Goal: Task Accomplishment & Management: Complete application form

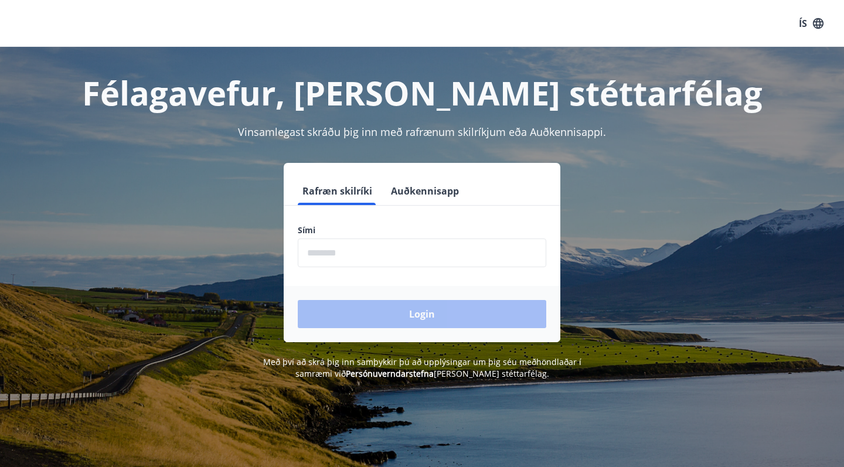
click at [376, 258] on input "phone" at bounding box center [422, 252] width 248 height 29
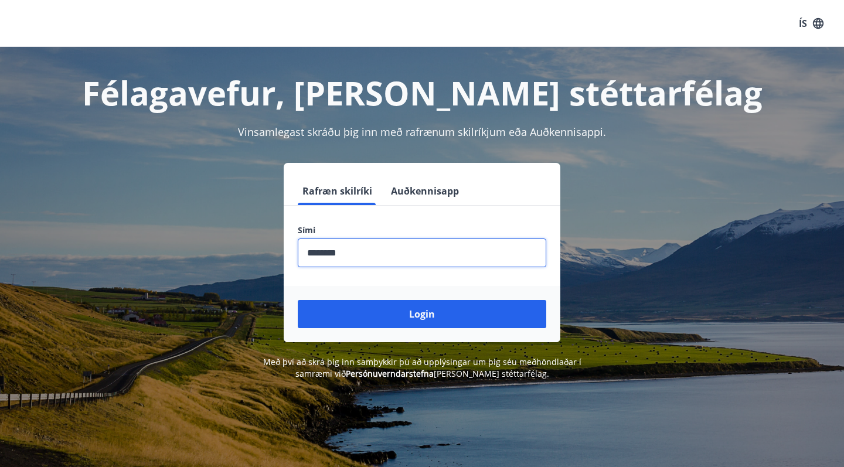
type input "********"
click at [422, 314] on button "Login" at bounding box center [422, 314] width 248 height 28
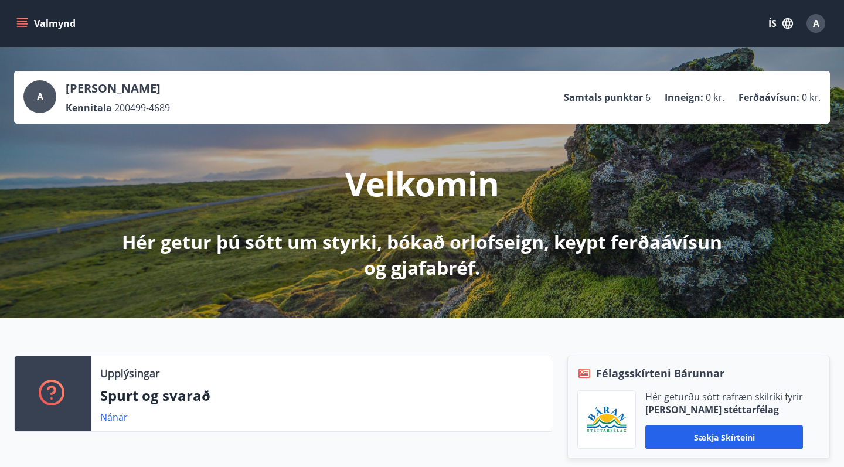
click at [778, 18] on button "ÍS" at bounding box center [780, 23] width 37 height 21
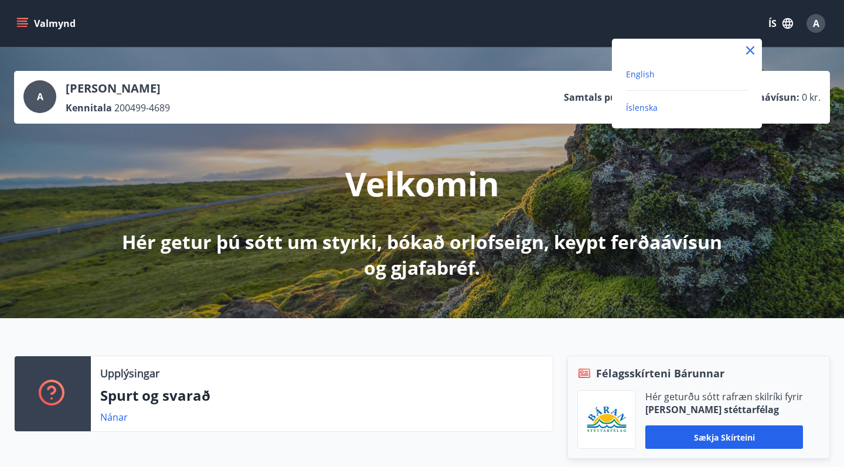
click at [647, 76] on span "English" at bounding box center [640, 74] width 29 height 11
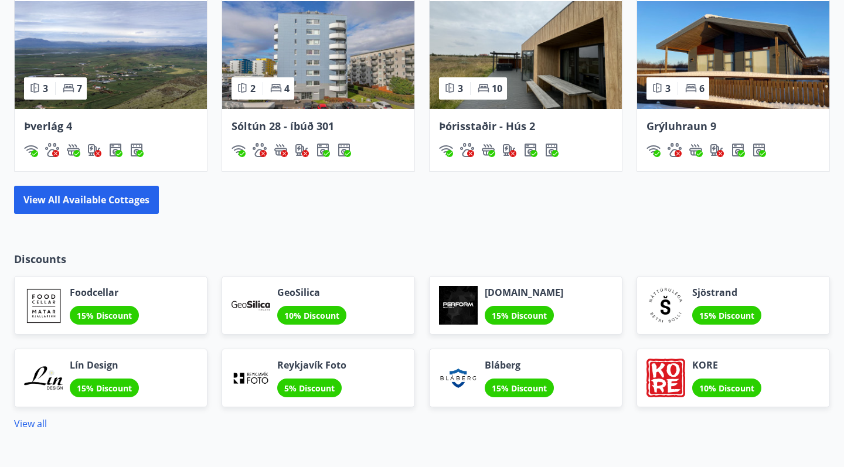
scroll to position [796, 0]
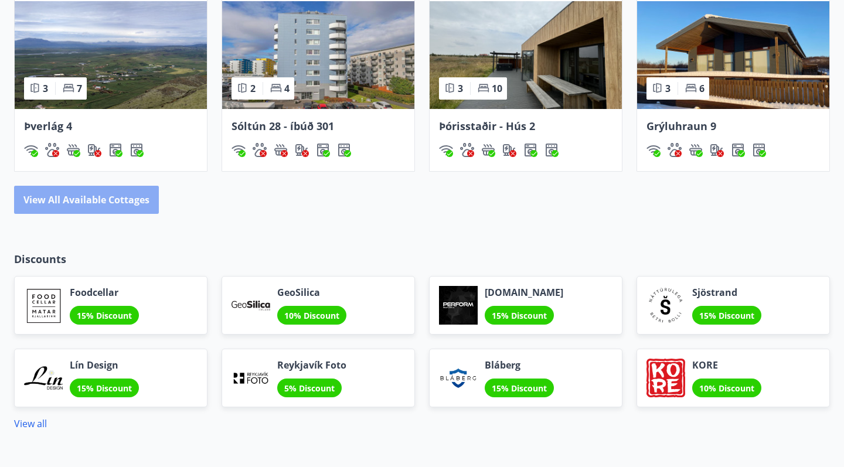
click at [116, 194] on button "View all available cottages" at bounding box center [86, 200] width 145 height 28
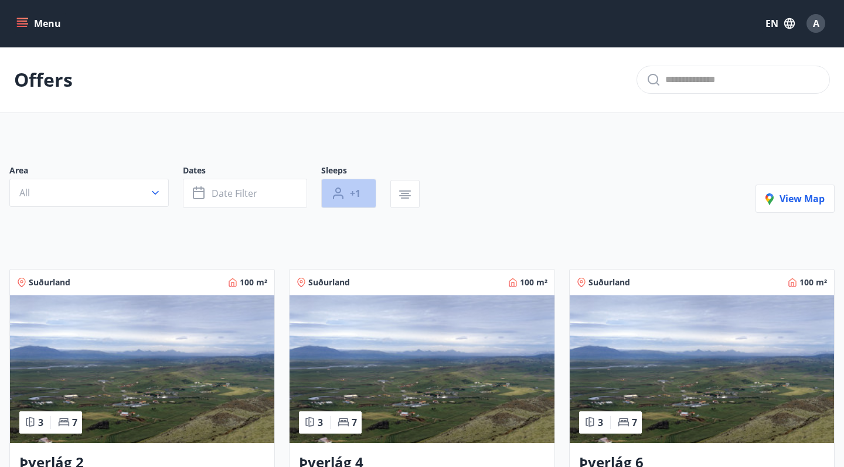
click at [346, 194] on button "+1" at bounding box center [348, 193] width 55 height 29
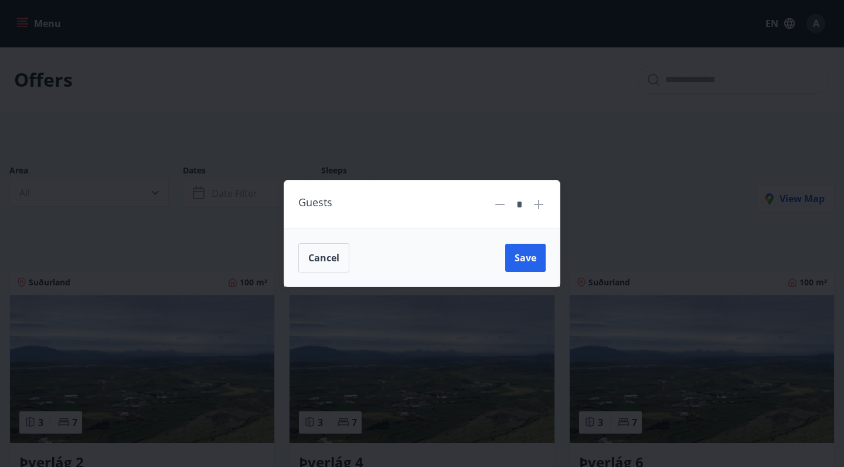
click at [535, 204] on icon at bounding box center [538, 204] width 9 height 9
click at [527, 250] on button "Save" at bounding box center [525, 258] width 40 height 28
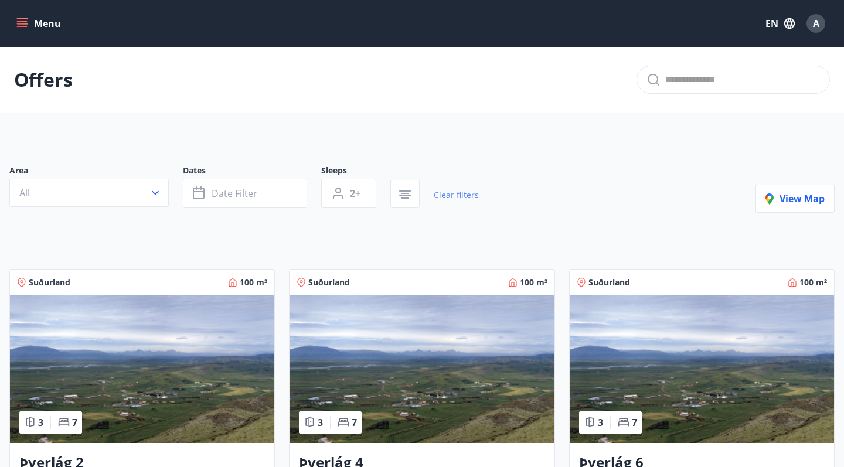
click at [462, 193] on link "Clear filters" at bounding box center [456, 195] width 45 height 26
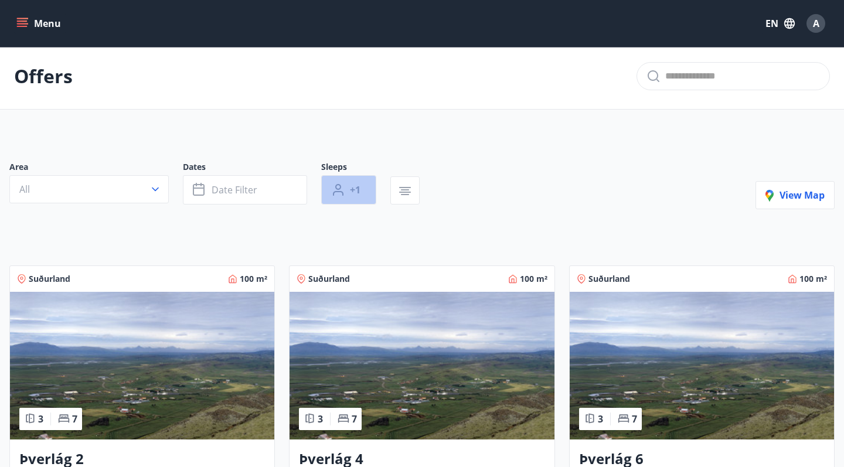
click at [364, 189] on button "+1" at bounding box center [348, 189] width 55 height 29
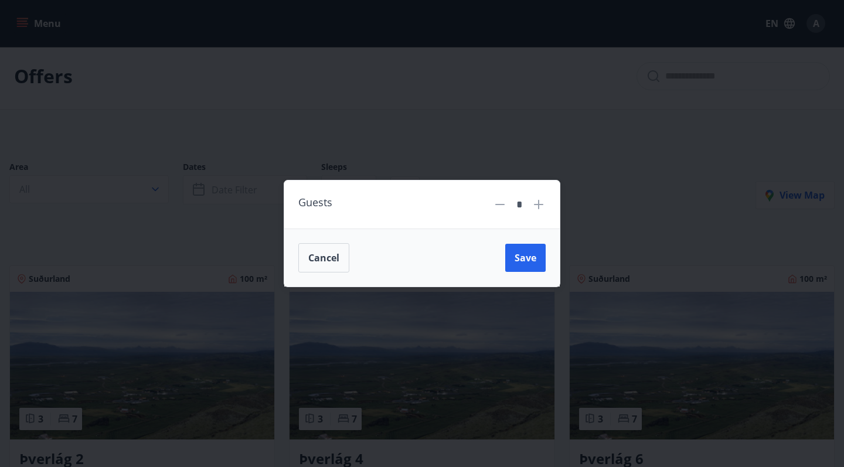
click at [530, 206] on div "*" at bounding box center [519, 205] width 25 height 21
click at [543, 206] on icon at bounding box center [538, 204] width 14 height 14
type input "*"
click at [527, 239] on div "Cancel Save" at bounding box center [421, 258] width 275 height 58
click at [527, 245] on button "Save" at bounding box center [525, 258] width 40 height 28
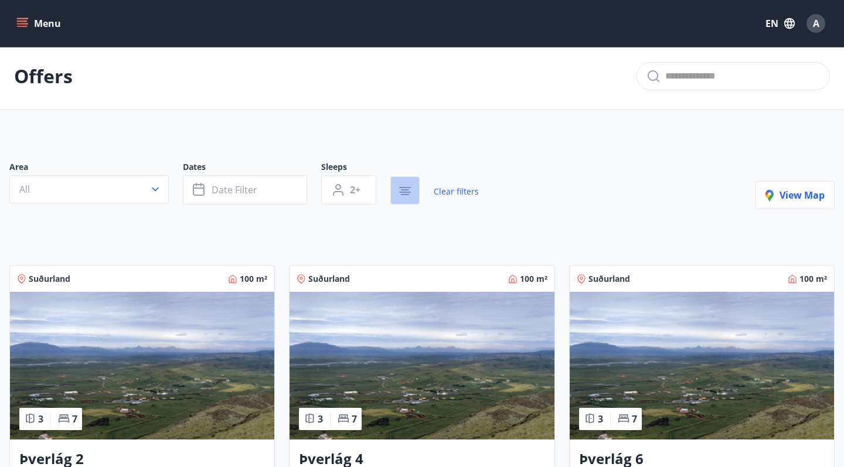
click at [407, 187] on icon "button" at bounding box center [405, 187] width 12 height 1
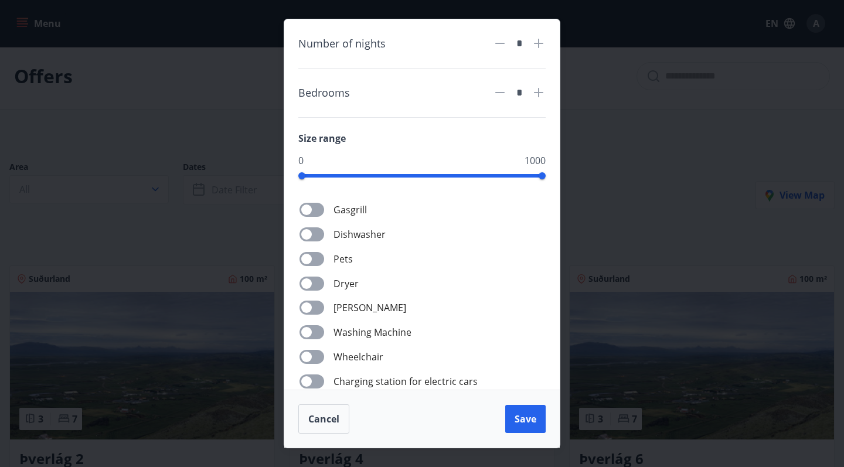
click at [251, 267] on div "Number of nights * Bedrooms * Size range 0 1000 Gasgrill Dishwasher Pets Dryer …" at bounding box center [422, 233] width 844 height 467
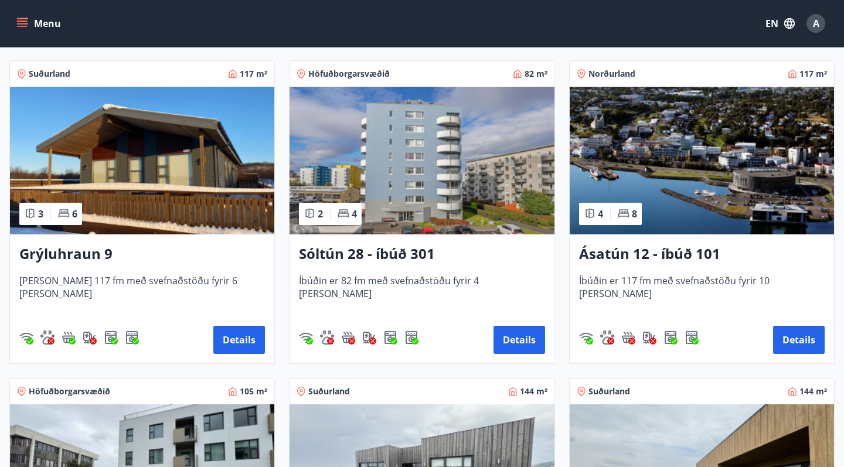
scroll to position [528, 0]
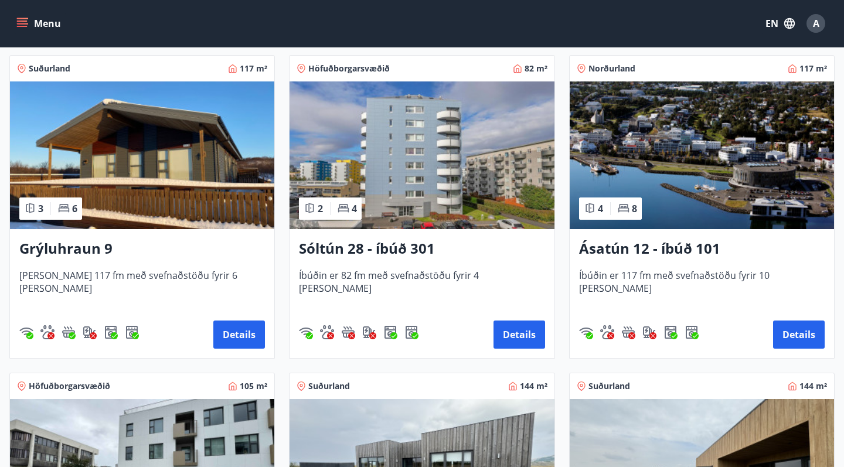
click at [412, 138] on img at bounding box center [421, 155] width 264 height 148
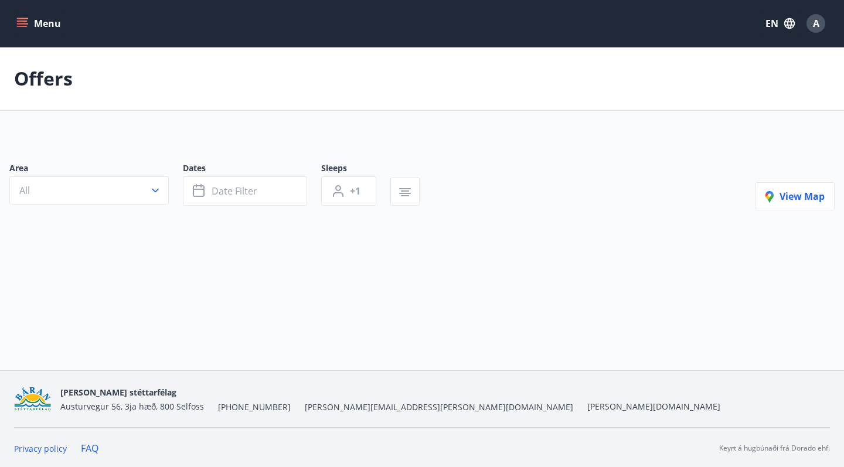
type input "*"
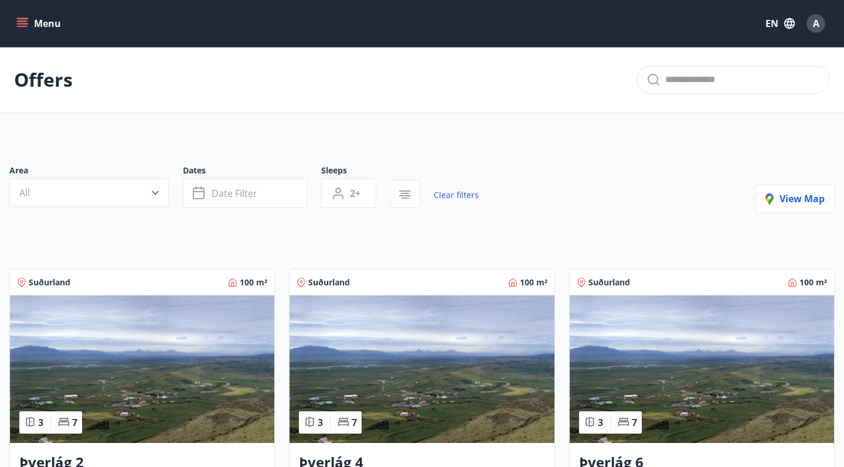
click at [75, 56] on div "Offers" at bounding box center [422, 80] width 844 height 66
click at [16, 22] on button "Menu" at bounding box center [40, 23] width 52 height 21
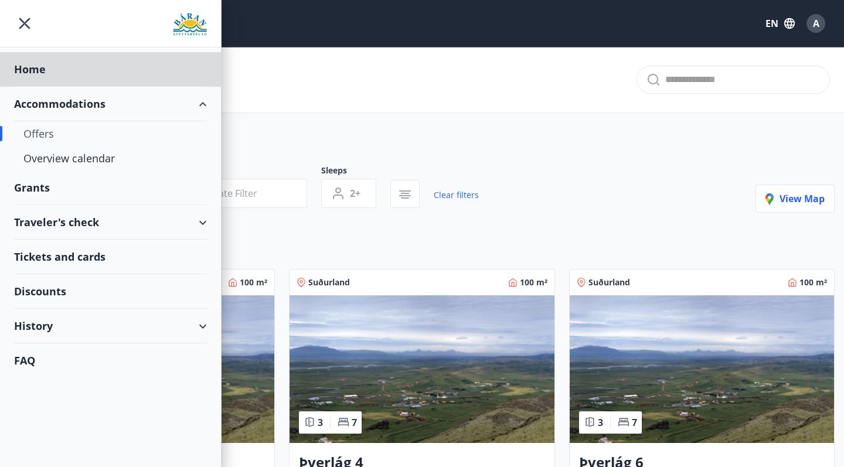
click at [37, 185] on div "Grants" at bounding box center [110, 188] width 193 height 35
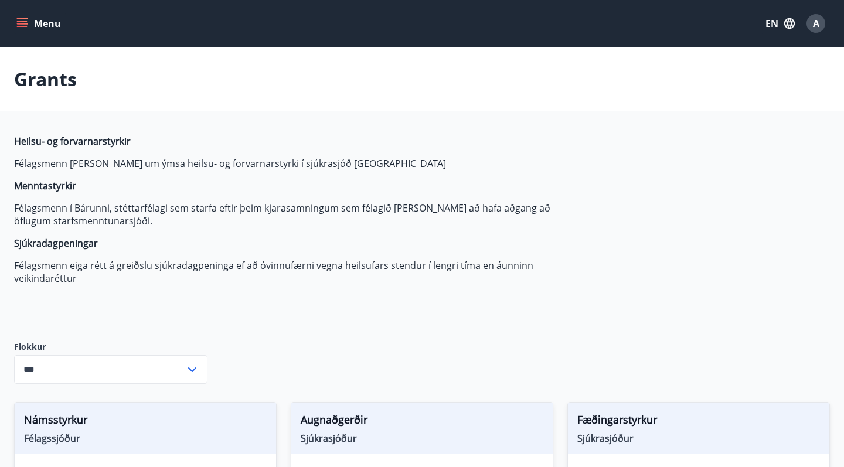
type input "***"
click at [813, 25] on span "A" at bounding box center [816, 23] width 6 height 13
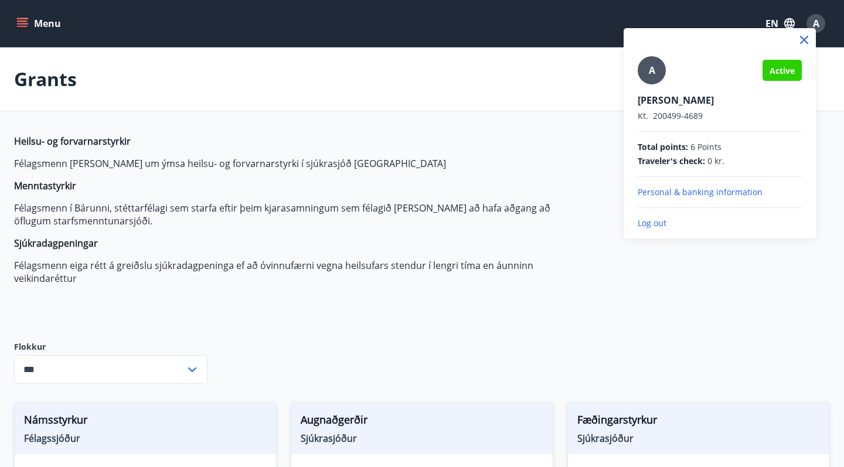
click at [708, 194] on p "Personal & banking information" at bounding box center [719, 192] width 164 height 12
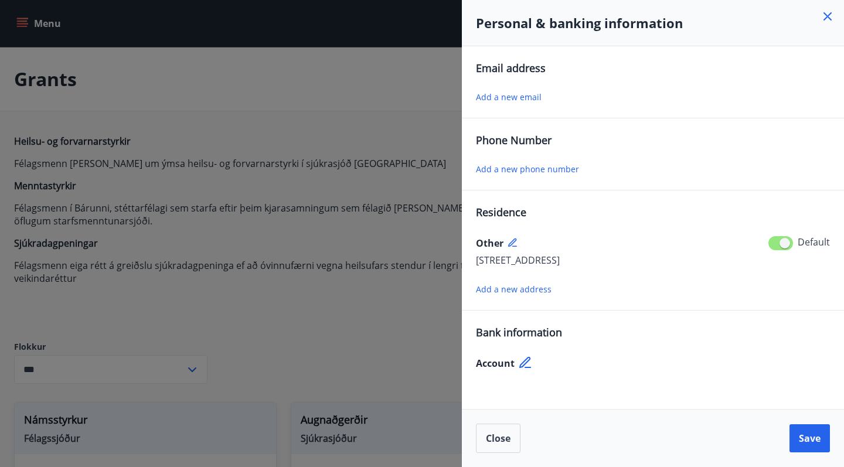
click at [439, 318] on div at bounding box center [422, 233] width 844 height 467
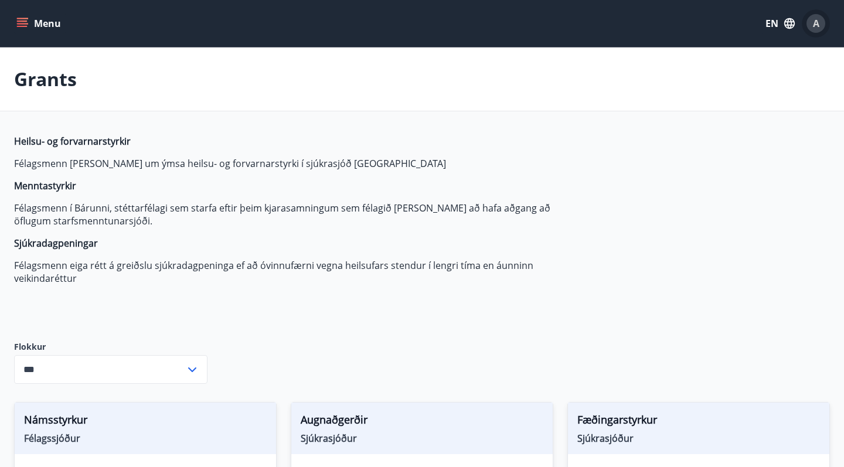
click at [819, 25] on div "A" at bounding box center [815, 23] width 19 height 19
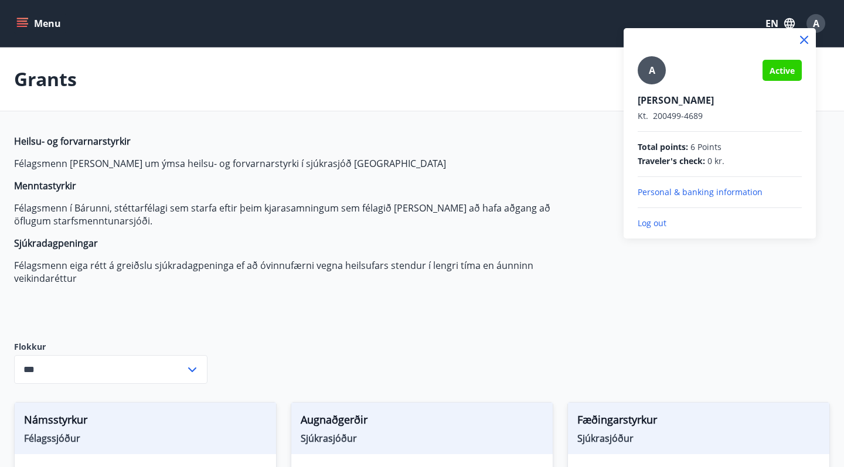
click at [524, 252] on div at bounding box center [422, 233] width 844 height 467
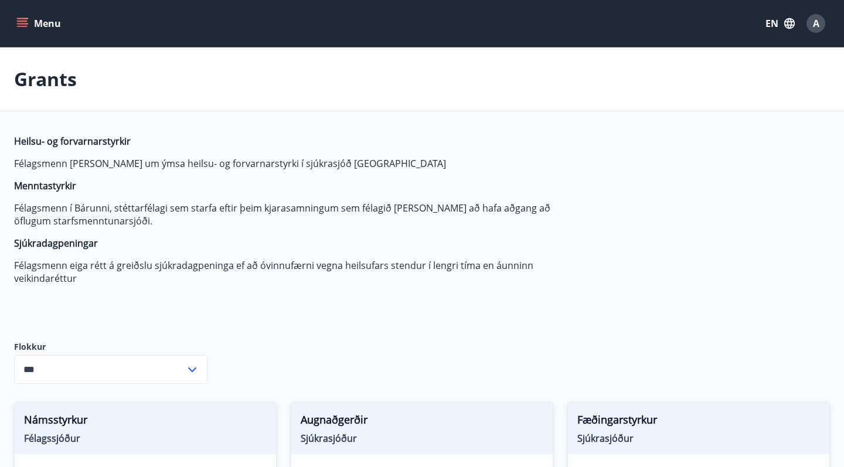
click at [23, 27] on icon "menu" at bounding box center [22, 26] width 11 height 1
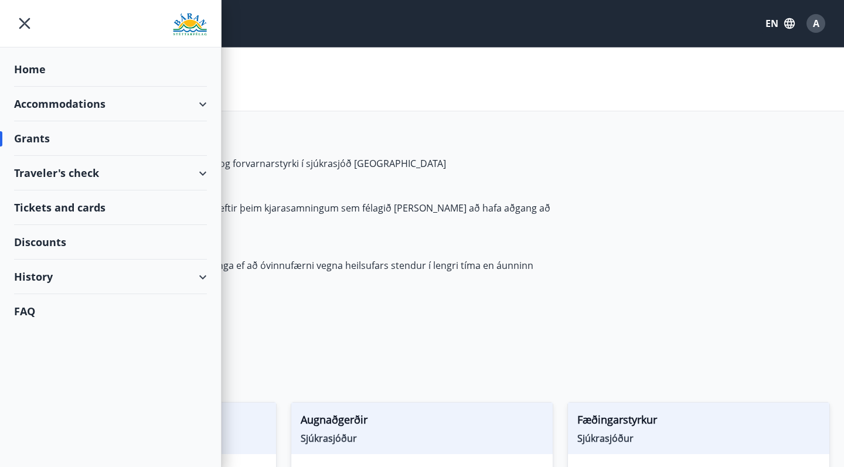
click at [206, 276] on div "History" at bounding box center [110, 277] width 193 height 35
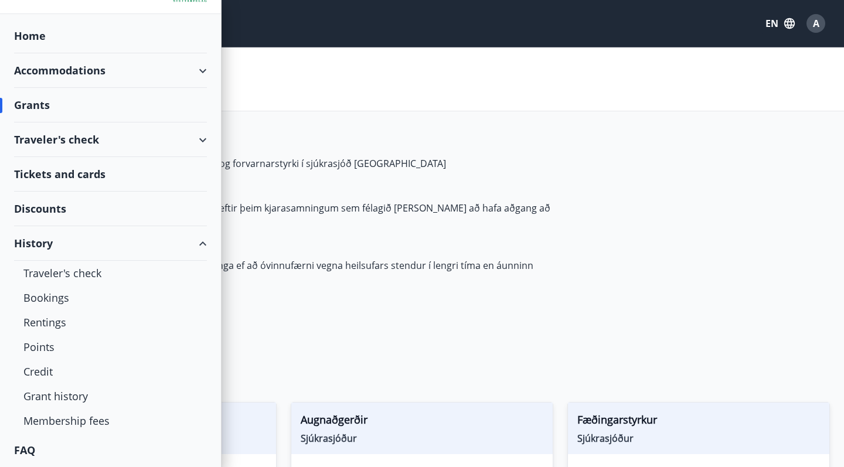
scroll to position [33, 0]
click at [28, 448] on div "FAQ" at bounding box center [110, 450] width 193 height 34
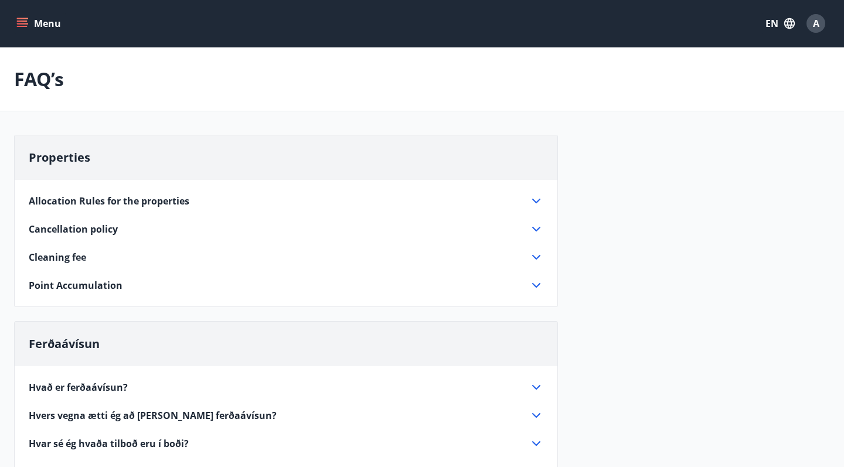
click at [537, 204] on icon at bounding box center [536, 201] width 14 height 14
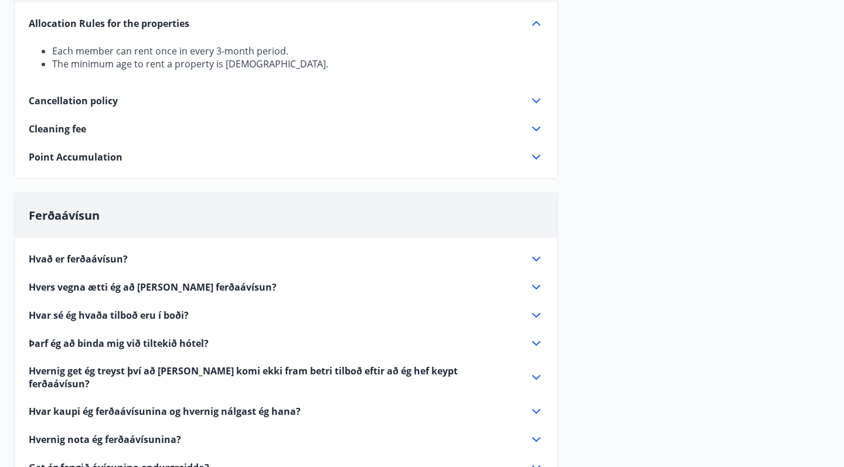
scroll to position [179, 0]
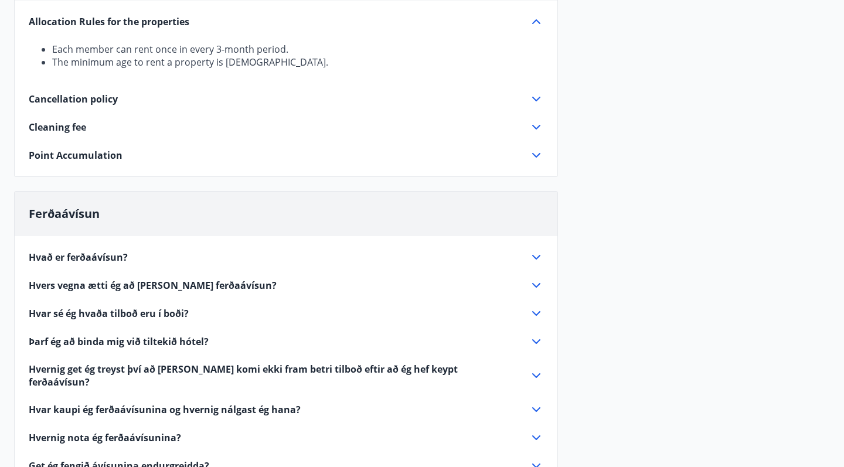
click at [536, 128] on icon at bounding box center [536, 127] width 14 height 14
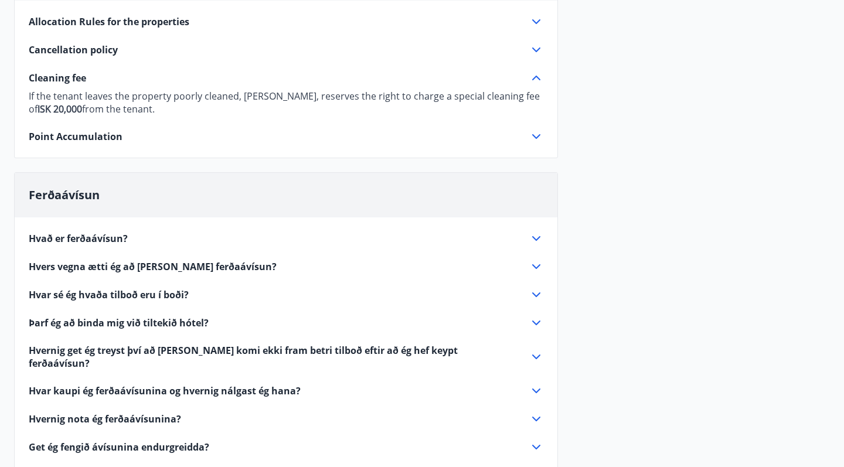
click at [537, 136] on icon at bounding box center [536, 136] width 14 height 14
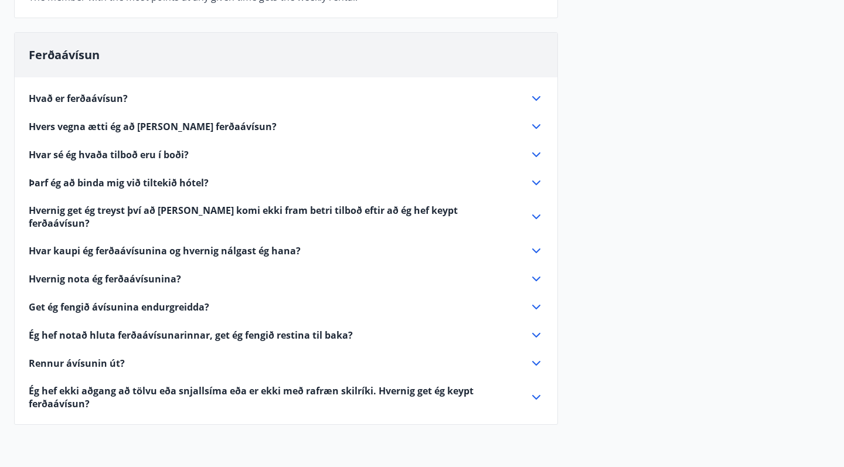
scroll to position [537, 0]
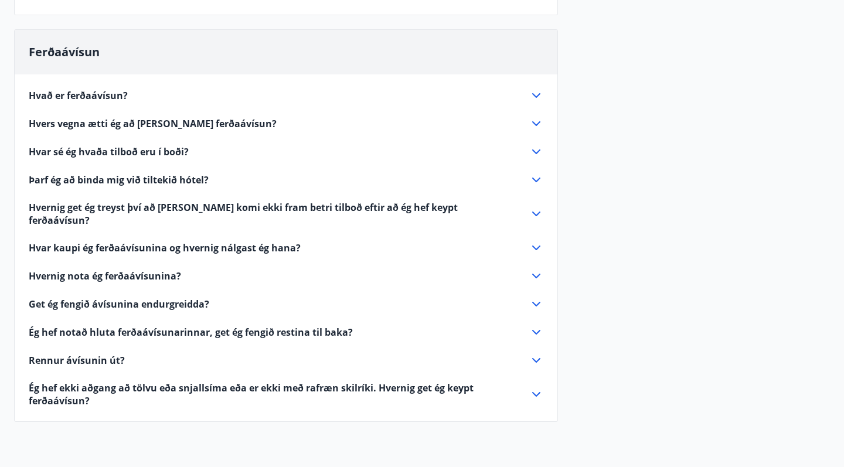
click at [536, 96] on icon at bounding box center [536, 95] width 14 height 14
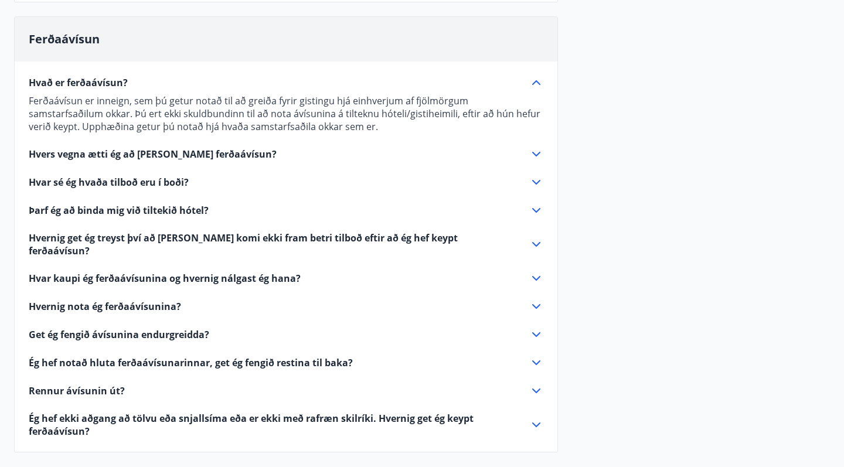
scroll to position [306, 0]
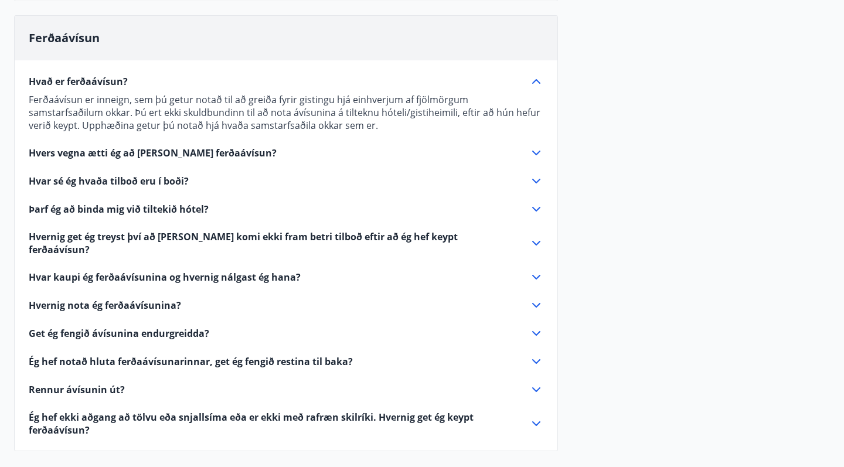
click at [533, 153] on icon at bounding box center [536, 153] width 14 height 14
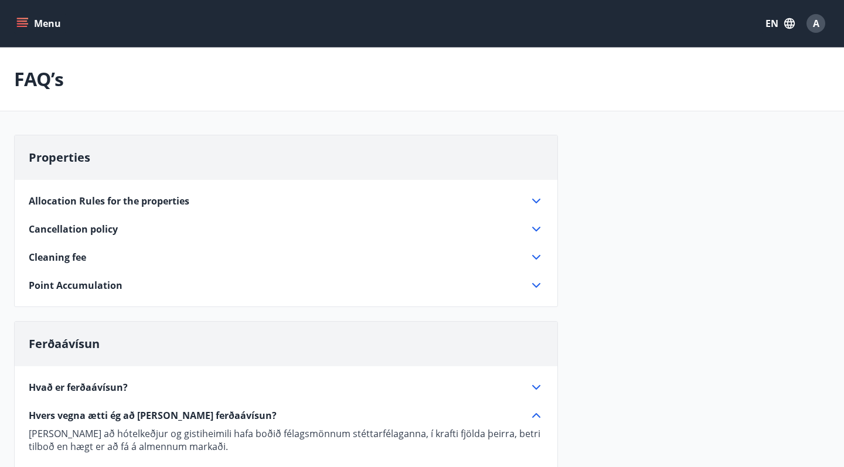
scroll to position [0, 0]
click at [25, 27] on icon "menu" at bounding box center [22, 26] width 11 height 1
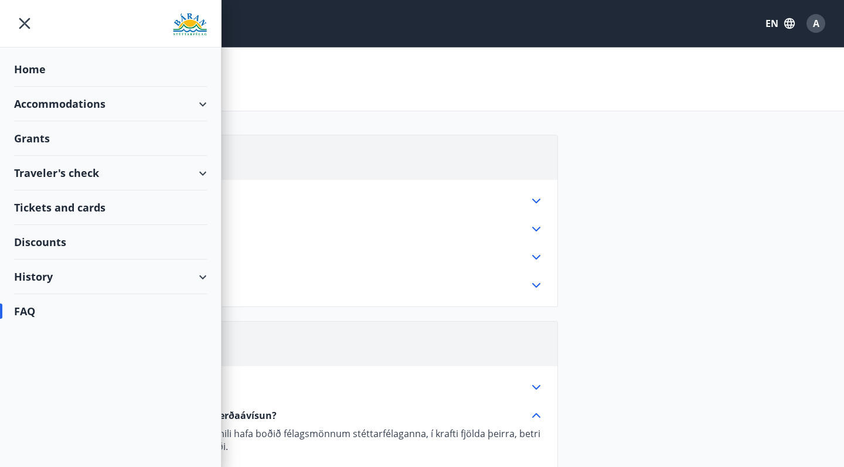
click at [195, 100] on div "Accommodations" at bounding box center [110, 104] width 193 height 35
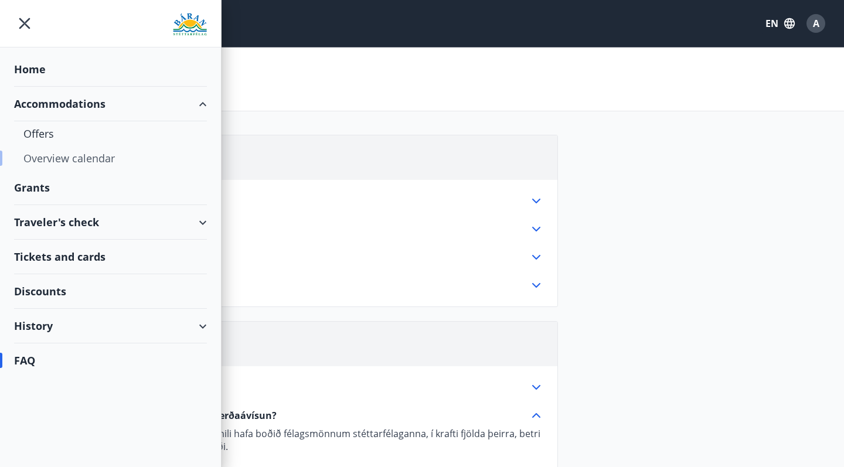
click at [87, 165] on div "Overview calendar" at bounding box center [110, 158] width 174 height 25
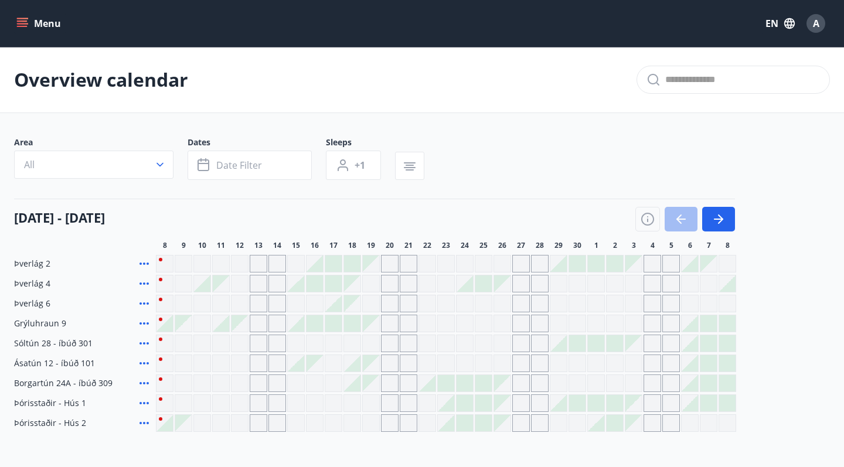
click at [30, 29] on button "Menu" at bounding box center [40, 23] width 52 height 21
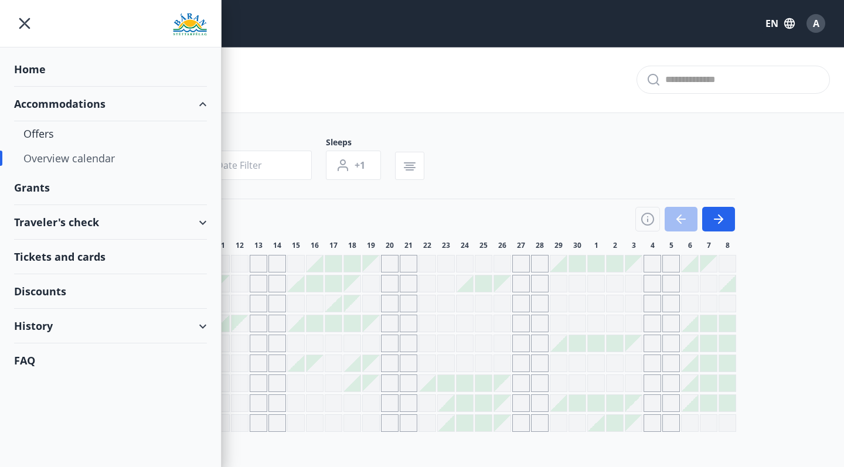
click at [32, 187] on div "Grants" at bounding box center [110, 188] width 193 height 35
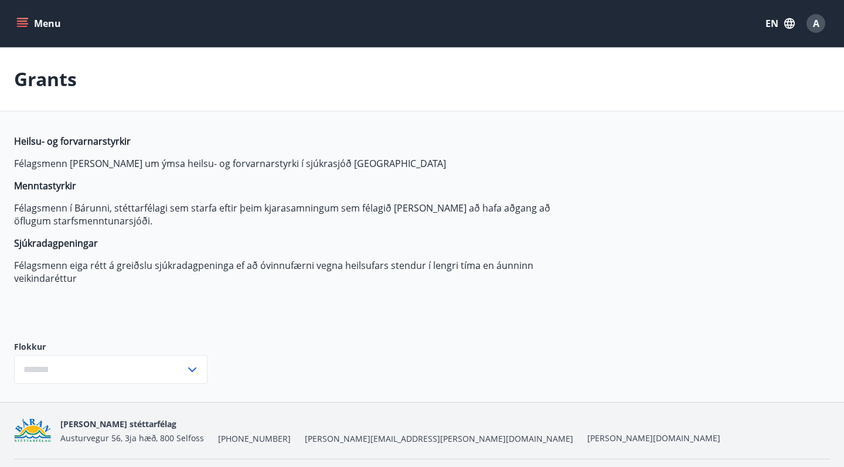
type input "***"
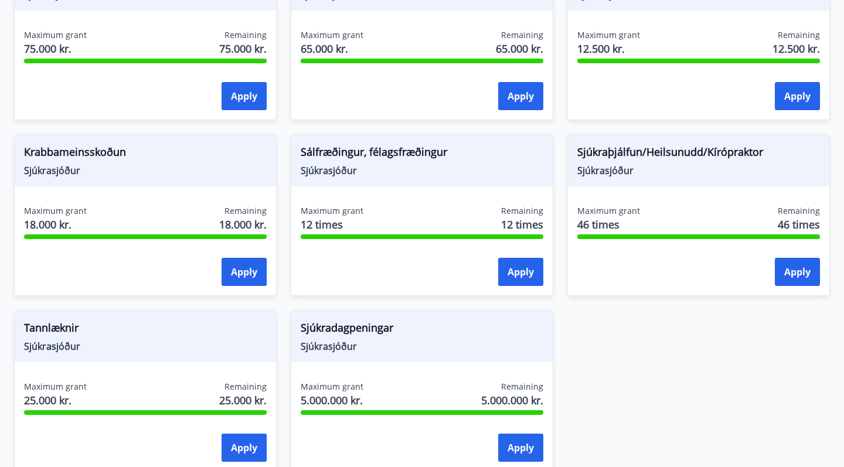
scroll to position [797, 0]
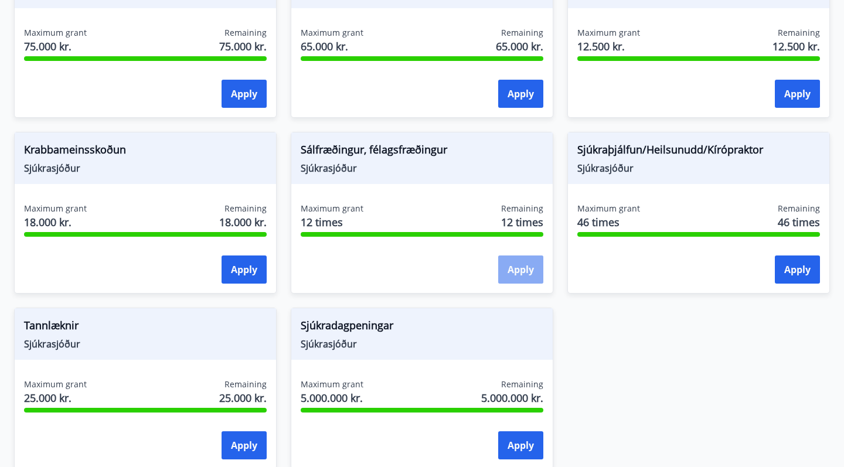
click at [522, 273] on button "Apply" at bounding box center [520, 269] width 45 height 28
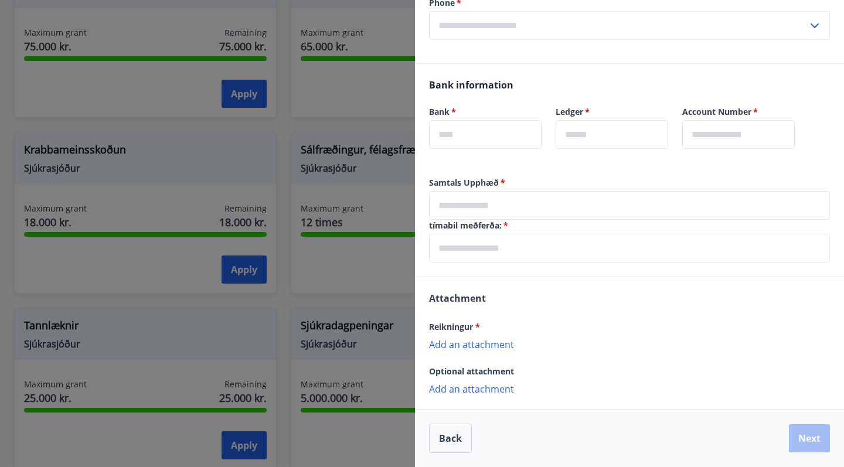
scroll to position [258, 0]
click at [129, 119] on div at bounding box center [422, 233] width 844 height 467
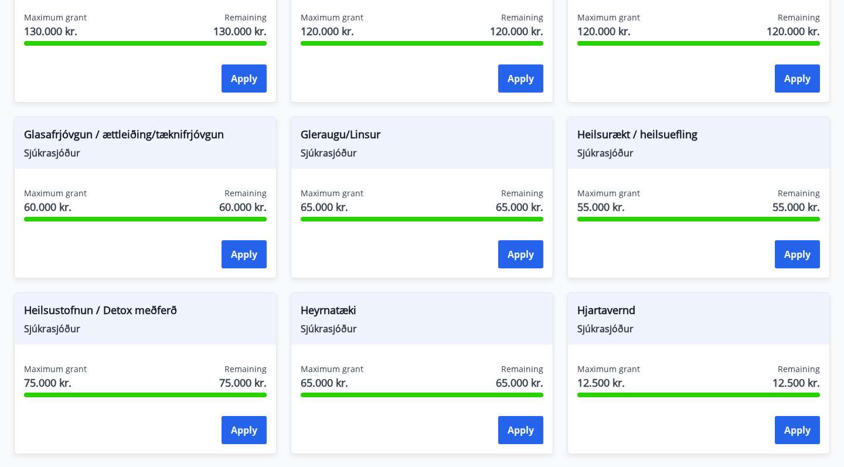
scroll to position [450, 0]
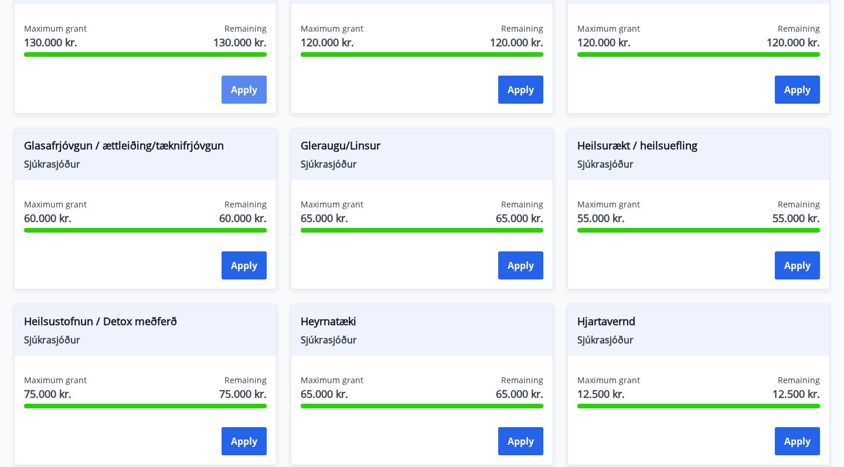
click at [233, 87] on button "Apply" at bounding box center [243, 90] width 45 height 28
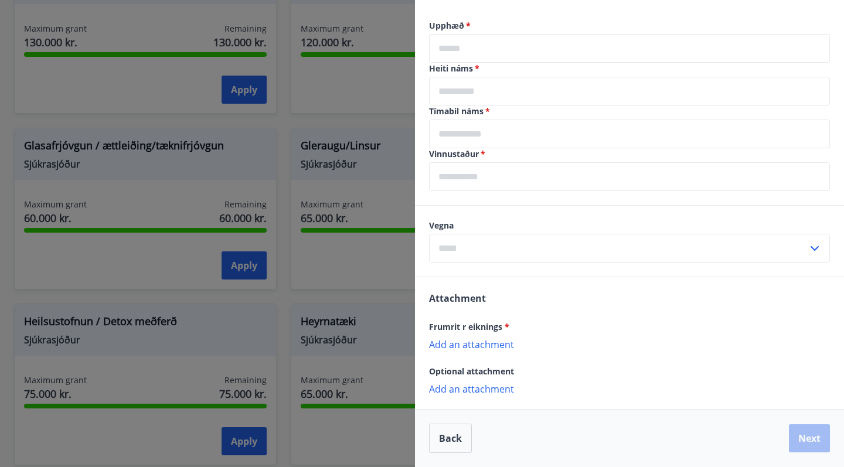
scroll to position [373, 0]
click at [285, 299] on div at bounding box center [422, 233] width 844 height 467
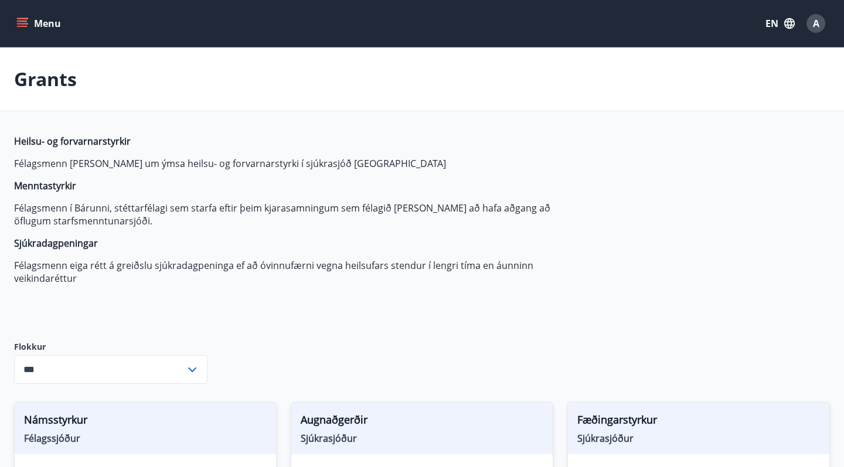
scroll to position [0, 0]
